Goal: Task Accomplishment & Management: Manage account settings

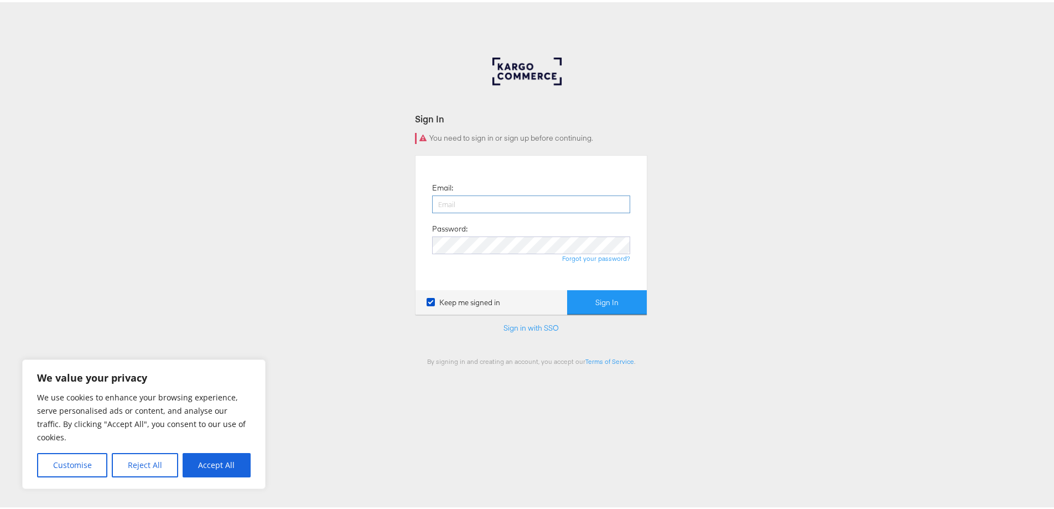
click at [488, 198] on input "email" at bounding box center [531, 202] width 198 height 18
type input "[EMAIL_ADDRESS][DOMAIN_NAME]"
click at [567, 288] on button "Sign In" at bounding box center [607, 300] width 80 height 25
